Goal: Information Seeking & Learning: Check status

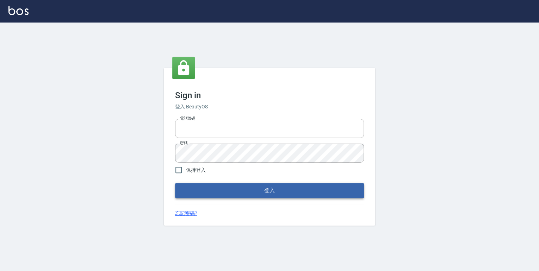
type input "0952331713"
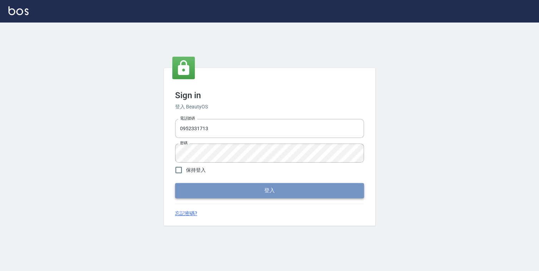
click at [260, 191] on button "登入" at bounding box center [269, 190] width 189 height 15
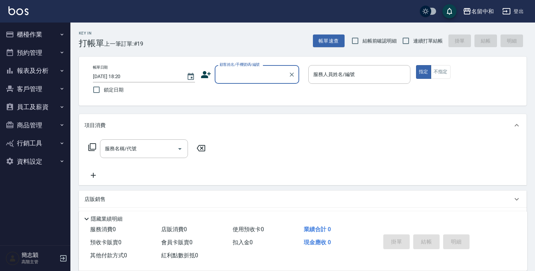
click at [61, 70] on icon "button" at bounding box center [62, 71] width 6 height 6
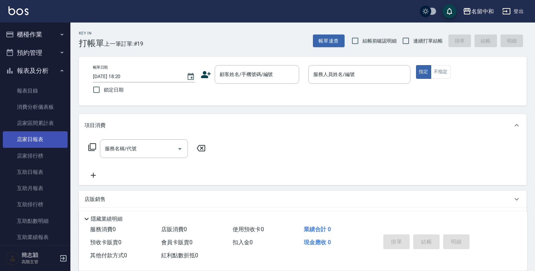
click at [32, 137] on link "店家日報表" at bounding box center [35, 139] width 65 height 16
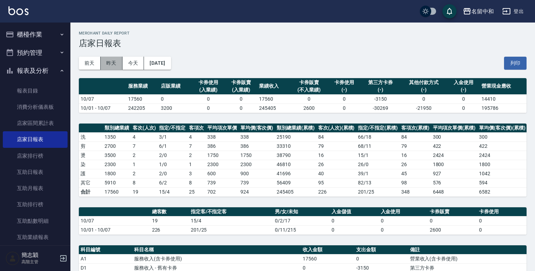
click at [111, 62] on button "昨天" at bounding box center [112, 63] width 22 height 13
click at [90, 65] on button "前天" at bounding box center [90, 63] width 22 height 13
click at [131, 61] on button "今天" at bounding box center [133, 63] width 22 height 13
click at [109, 63] on button "昨天" at bounding box center [112, 63] width 22 height 13
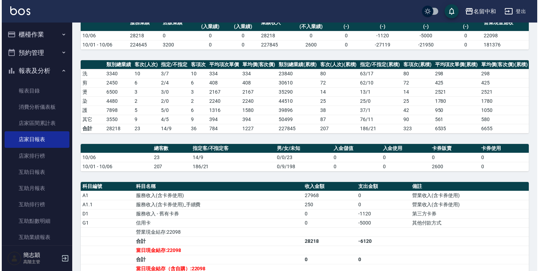
scroll to position [84, 0]
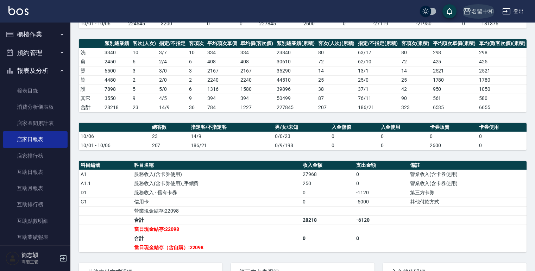
click at [464, 11] on icon "button" at bounding box center [467, 11] width 7 height 6
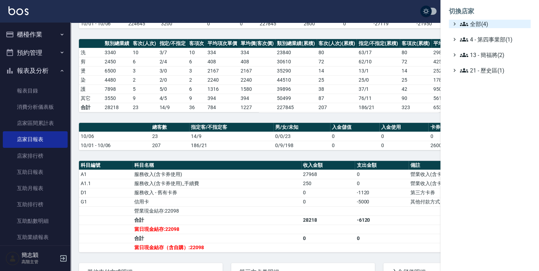
click at [462, 21] on icon at bounding box center [463, 24] width 8 height 8
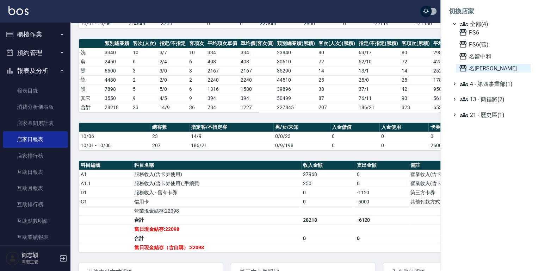
click at [462, 67] on icon at bounding box center [462, 68] width 7 height 6
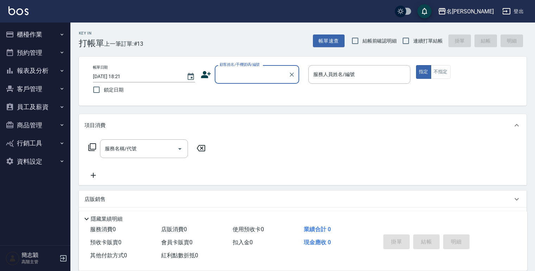
click at [62, 71] on icon "button" at bounding box center [62, 71] width 3 height 2
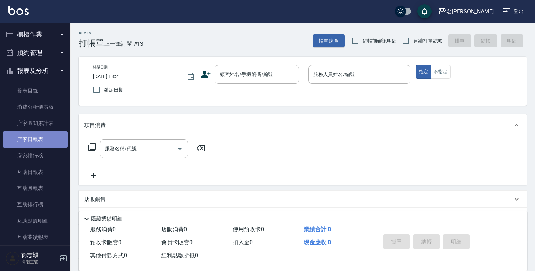
click at [36, 139] on link "店家日報表" at bounding box center [35, 139] width 65 height 16
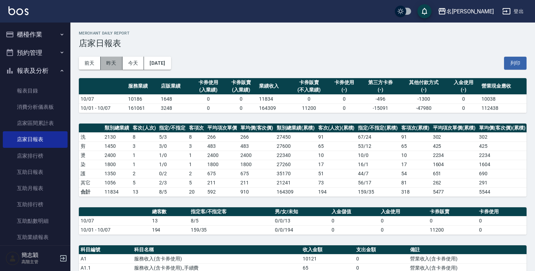
click at [109, 62] on button "昨天" at bounding box center [112, 63] width 22 height 13
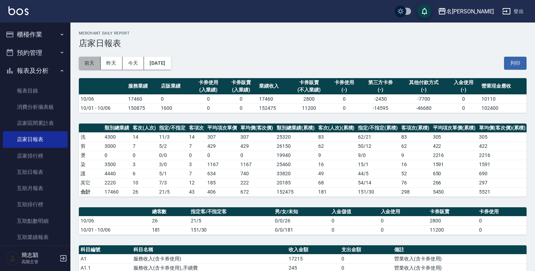
click at [86, 62] on button "前天" at bounding box center [90, 63] width 22 height 13
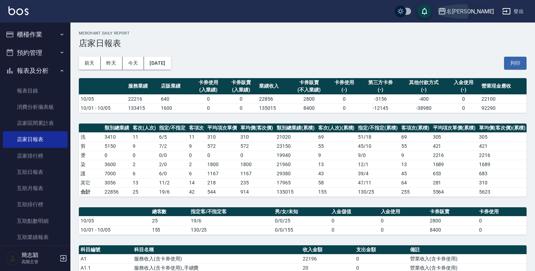
click at [446, 9] on icon "button" at bounding box center [442, 11] width 8 height 8
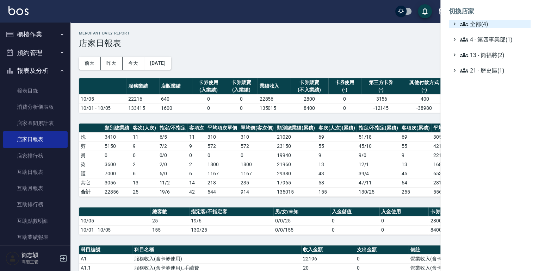
click at [459, 23] on icon at bounding box center [463, 24] width 8 height 8
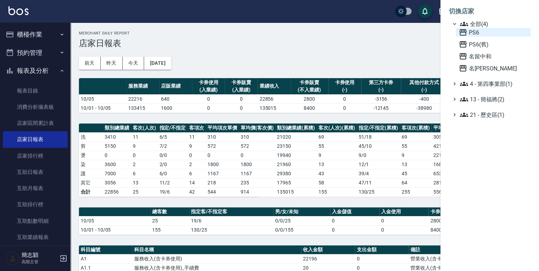
click at [460, 33] on icon at bounding box center [462, 32] width 8 height 8
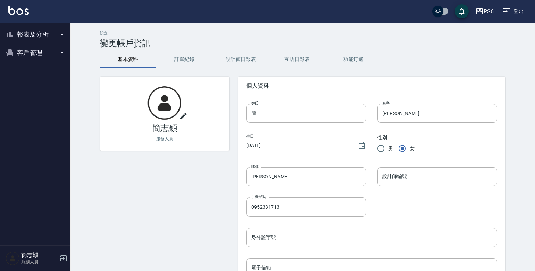
click at [61, 32] on icon "button" at bounding box center [62, 35] width 6 height 6
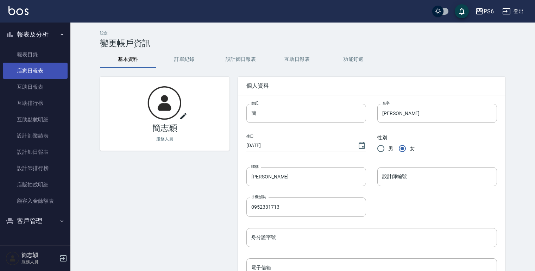
click at [35, 68] on link "店家日報表" at bounding box center [35, 71] width 65 height 16
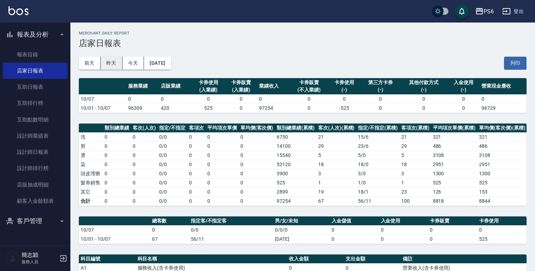
click at [113, 62] on button "昨天" at bounding box center [112, 63] width 22 height 13
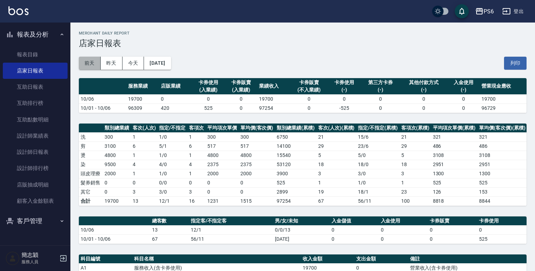
click at [92, 64] on button "前天" at bounding box center [90, 63] width 22 height 13
click at [116, 65] on button "昨天" at bounding box center [112, 63] width 22 height 13
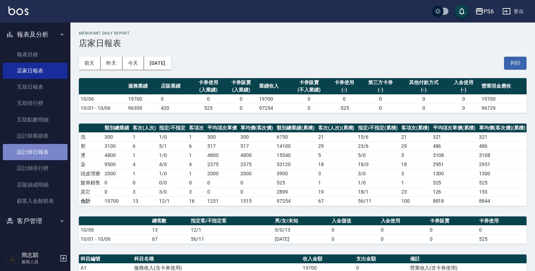
click at [49, 152] on link "設計師日報表" at bounding box center [35, 152] width 65 height 16
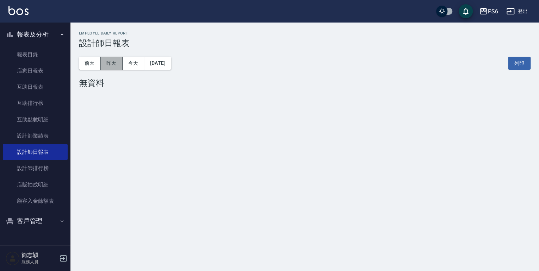
click at [114, 66] on button "昨天" at bounding box center [112, 63] width 22 height 13
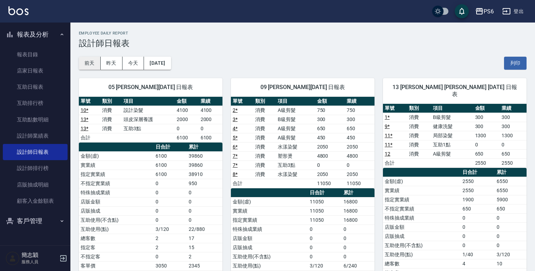
click at [84, 64] on button "前天" at bounding box center [90, 63] width 22 height 13
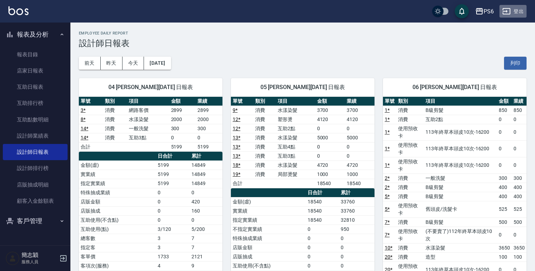
click at [520, 10] on button "登出" at bounding box center [512, 11] width 27 height 13
